Goal: Check status: Check status

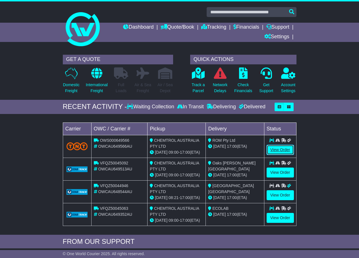
click at [272, 150] on link "View Order" at bounding box center [279, 150] width 27 height 10
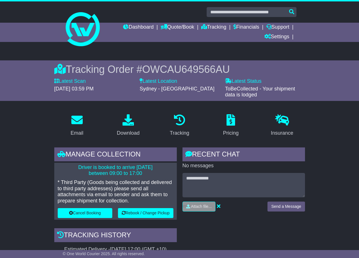
click at [177, 66] on span "OWCAU649566AU" at bounding box center [185, 70] width 87 height 12
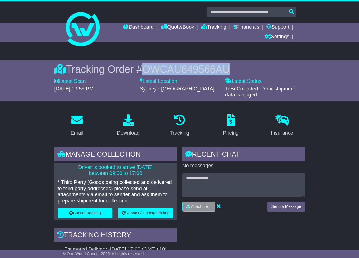
click at [177, 66] on span "OWCAU649566AU" at bounding box center [185, 70] width 87 height 12
copy span "OWCAU649566AU"
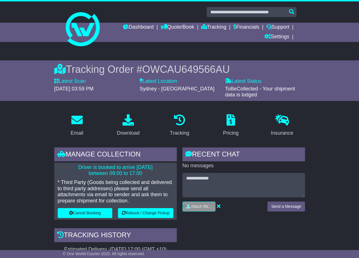
click at [269, 80] on div "Latest Status - ToBeCollected - Your shipment data is lodged" at bounding box center [265, 88] width 80 height 20
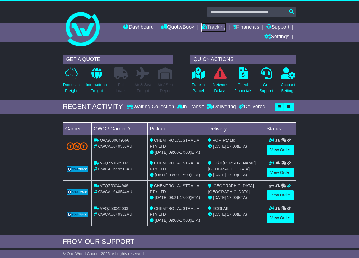
click at [212, 27] on link "Tracking" at bounding box center [213, 28] width 25 height 10
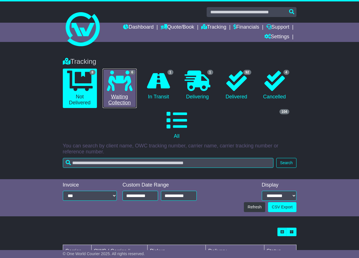
click at [133, 89] on link "6 Waiting Collection" at bounding box center [119, 88] width 34 height 39
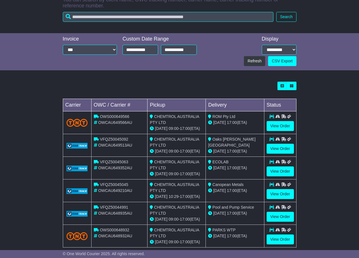
scroll to position [156, 0]
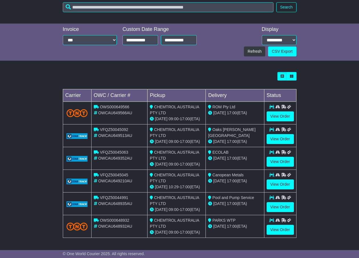
click at [117, 227] on span "OWCAU648932AU" at bounding box center [115, 226] width 34 height 5
drag, startPoint x: 117, startPoint y: 227, endPoint x: 144, endPoint y: 133, distance: 97.3
click at [144, 133] on div "OWCAU649513AU" at bounding box center [119, 136] width 51 height 6
